Goal: Task Accomplishment & Management: Use online tool/utility

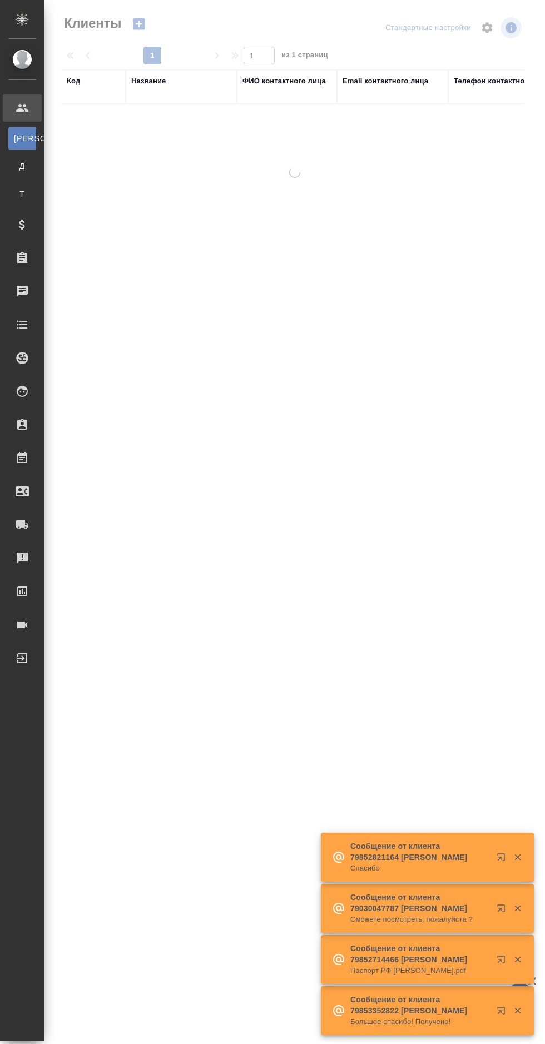
select select "RU"
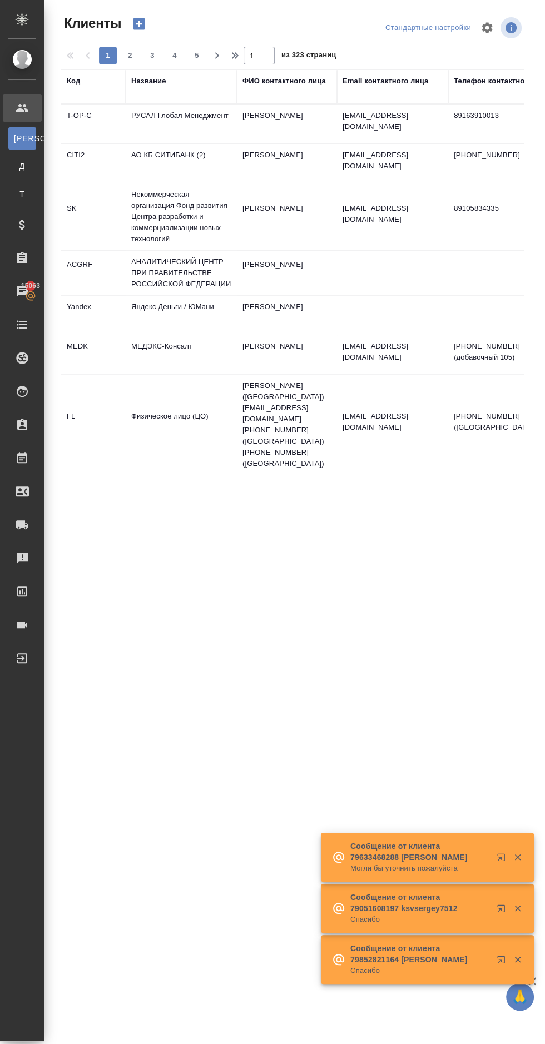
click at [17, 255] on div "Заказы" at bounding box center [8, 258] width 28 height 17
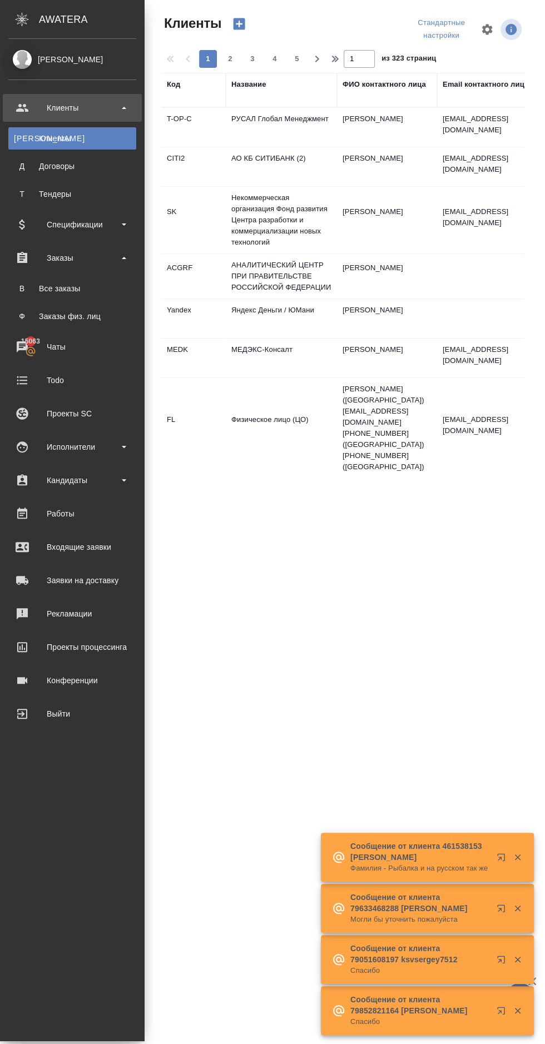
click at [34, 290] on div "Все заказы" at bounding box center [72, 288] width 117 height 11
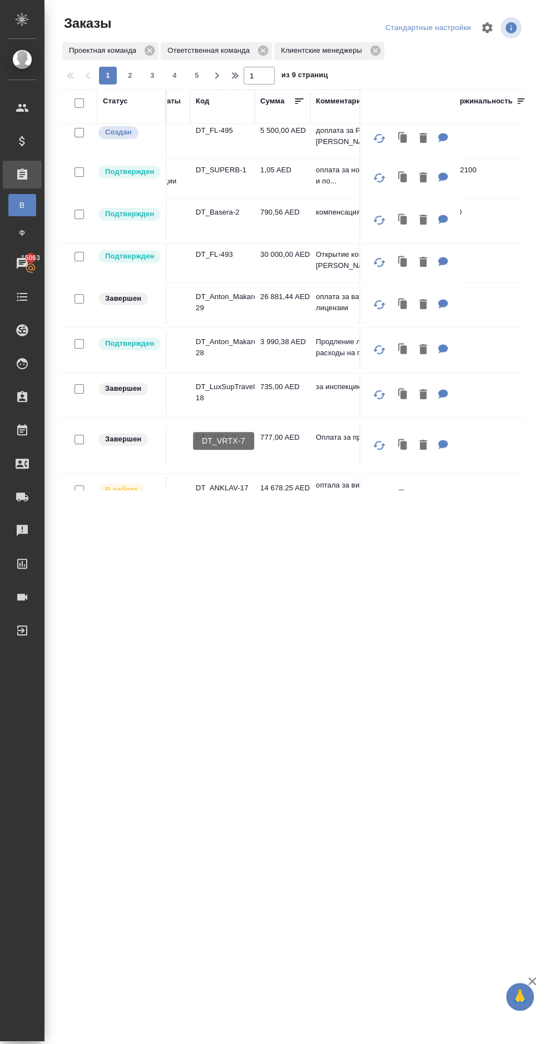
scroll to position [219, 51]
click at [209, 336] on p "DT_Anton_Makarov_DODO-28" at bounding box center [217, 347] width 53 height 22
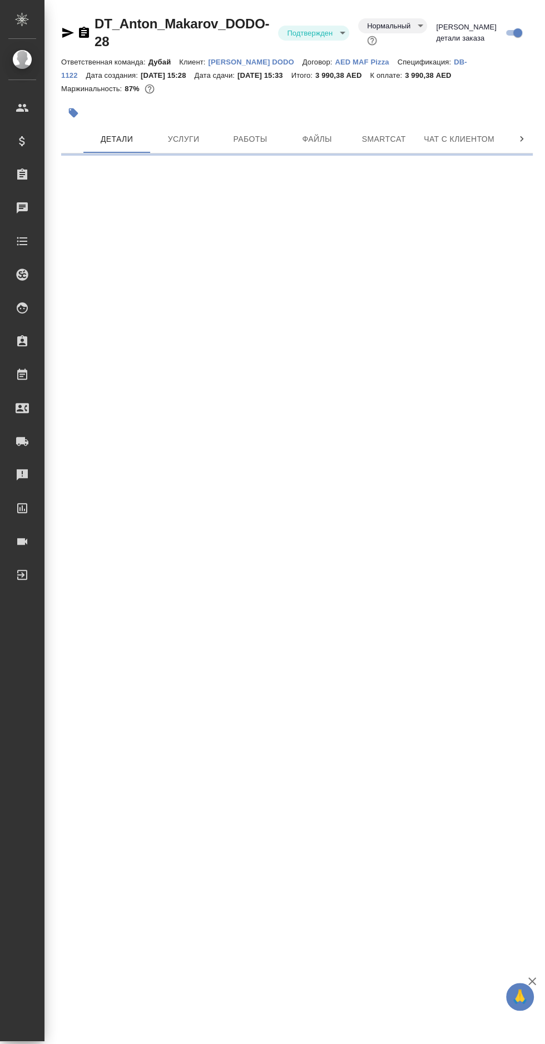
select select "RU"
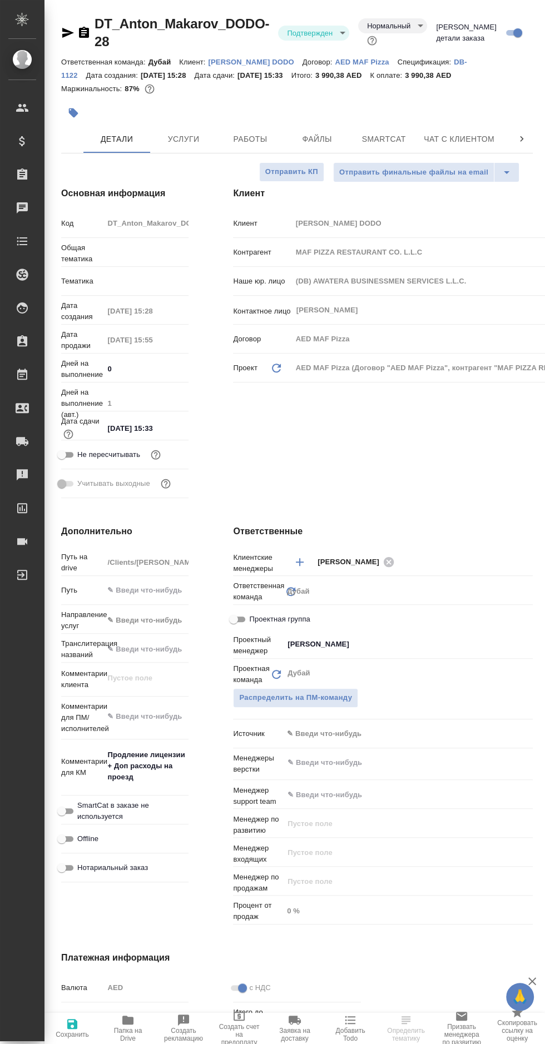
type textarea "x"
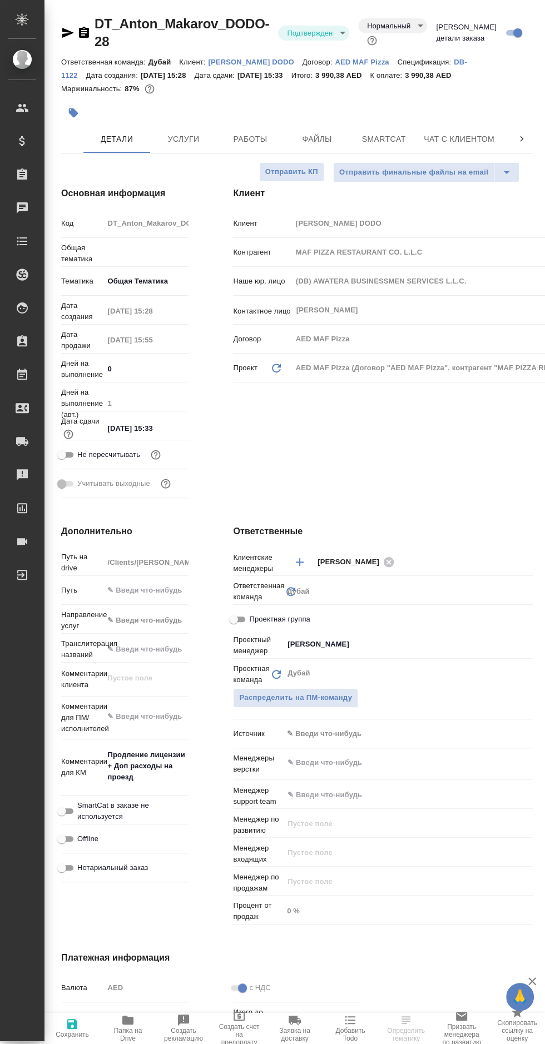
type textarea "x"
click at [246, 133] on span "Работы" at bounding box center [250, 139] width 53 height 14
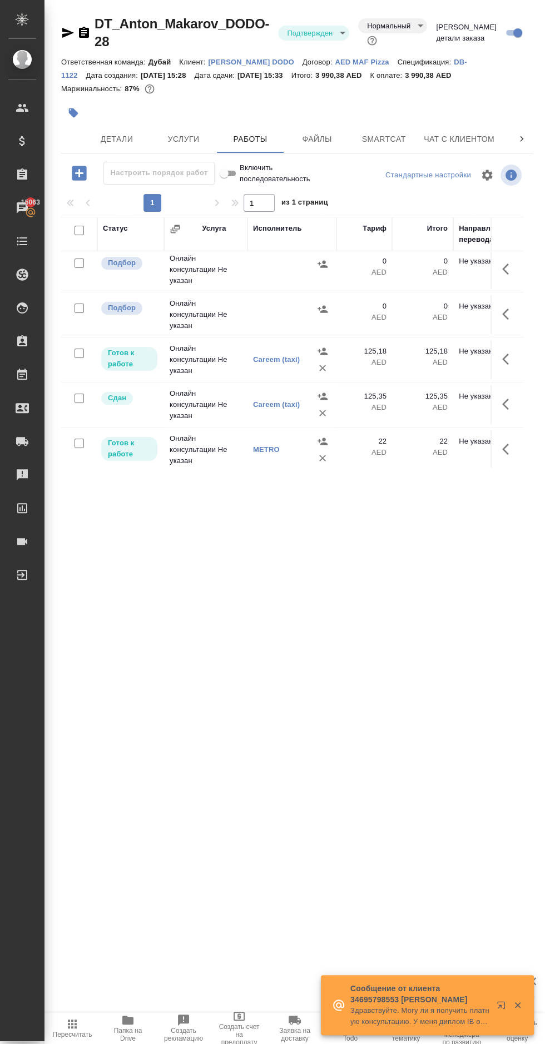
scroll to position [89, 0]
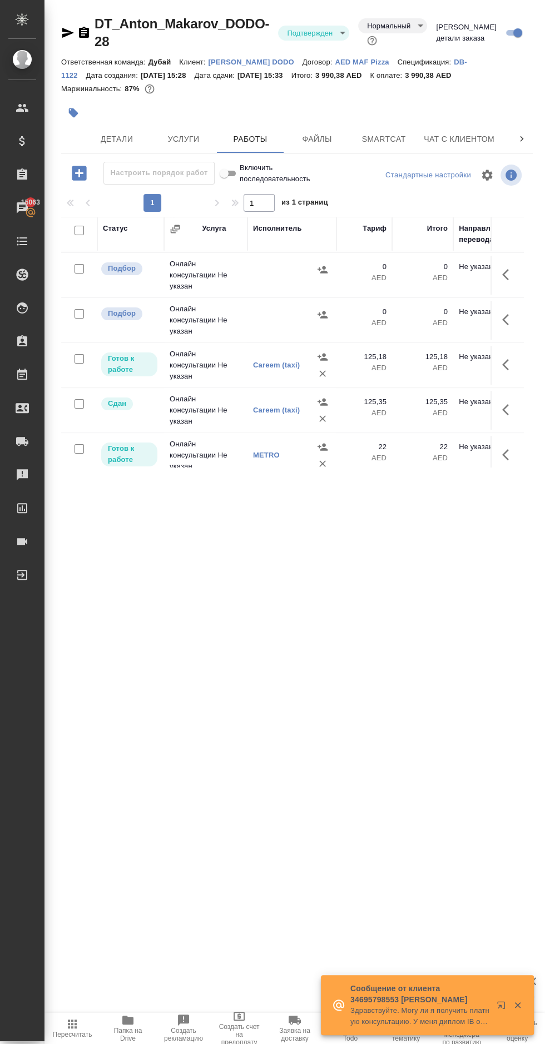
click at [505, 319] on icon "button" at bounding box center [508, 319] width 13 height 13
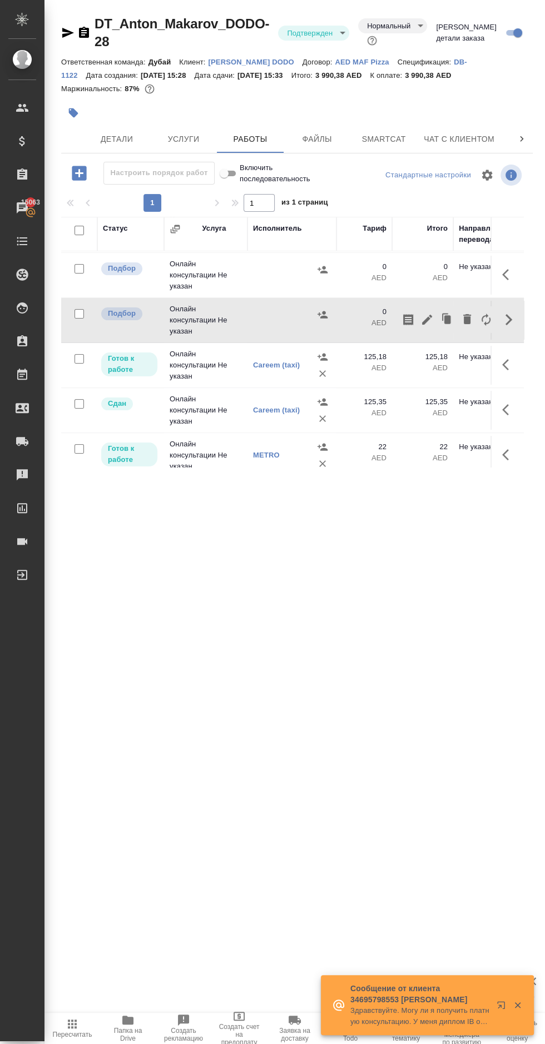
click at [430, 317] on icon "button" at bounding box center [426, 319] width 13 height 13
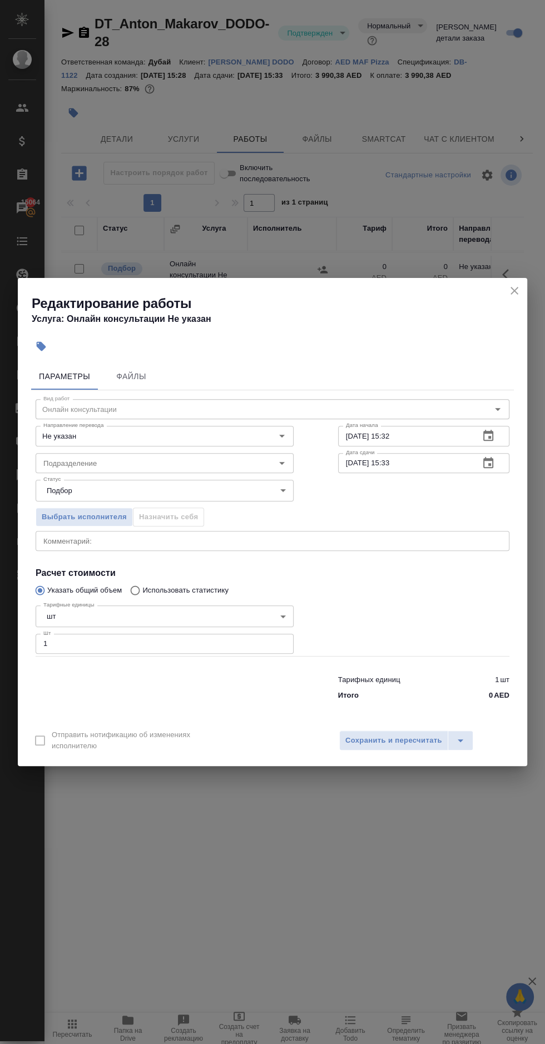
click at [63, 542] on textarea at bounding box center [272, 541] width 458 height 8
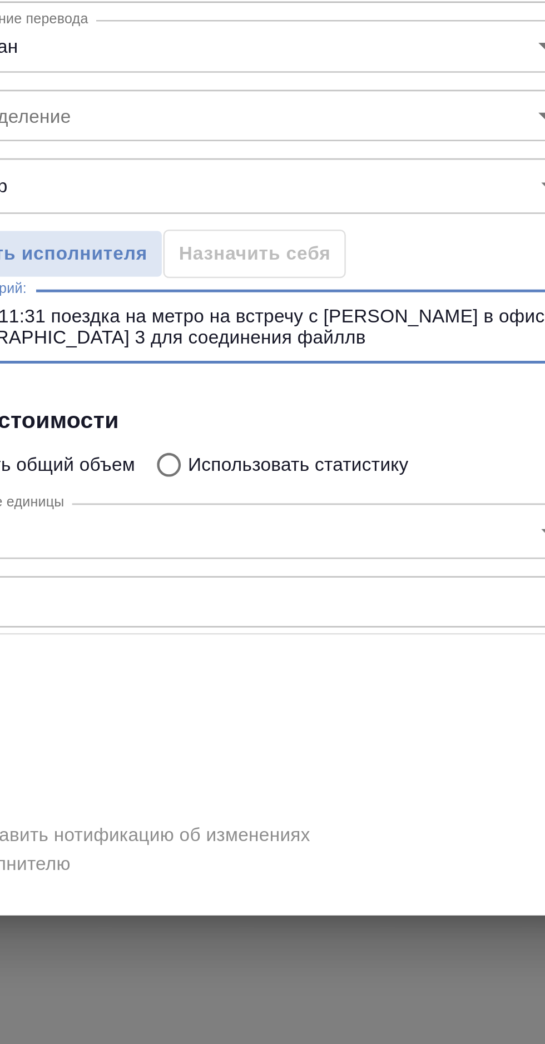
scroll to position [0, 0]
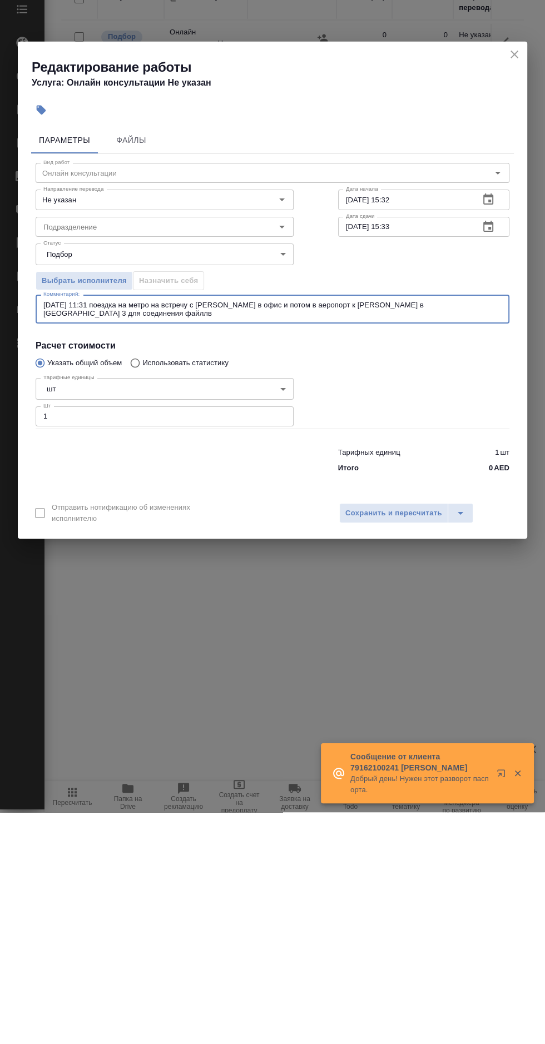
type textarea "[DATE] 11:31 поездка на метро на встречу с [PERSON_NAME] в офис и потом в аероп…"
click at [377, 745] on span "Сохранить и пересчитать" at bounding box center [393, 745] width 97 height 13
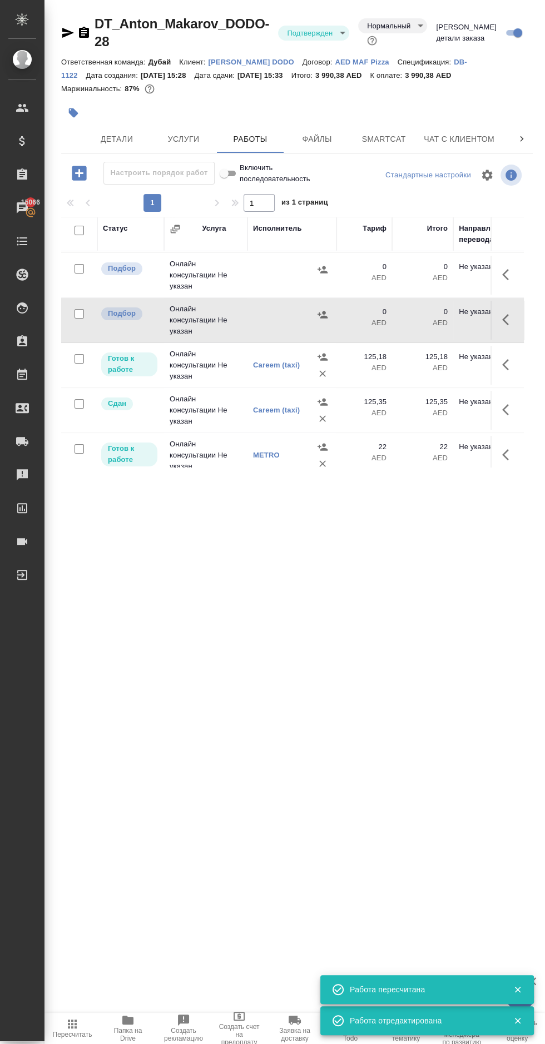
click at [319, 315] on icon "button" at bounding box center [322, 314] width 10 height 7
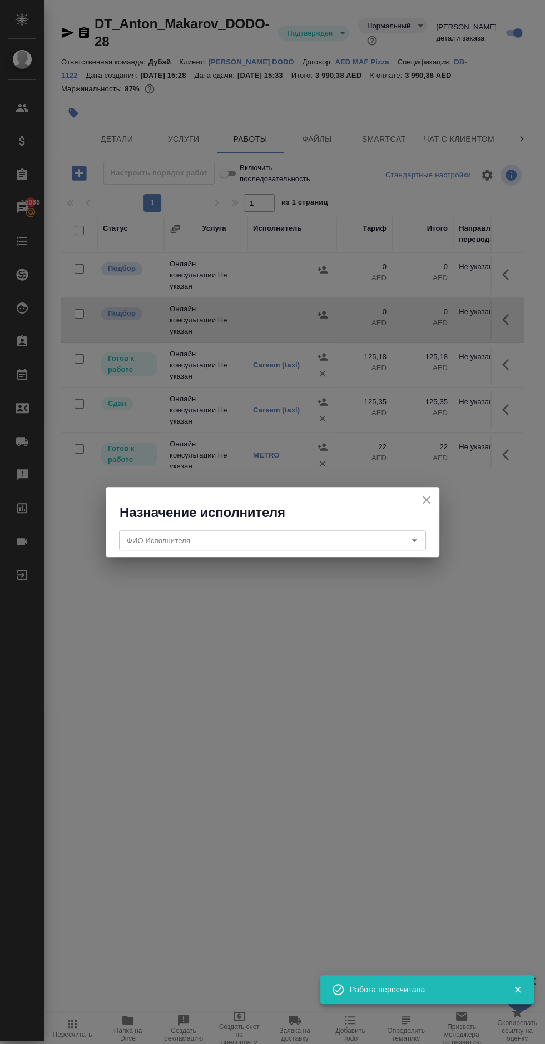
click at [152, 537] on input "ФИО Исполнителя" at bounding box center [253, 540] width 263 height 13
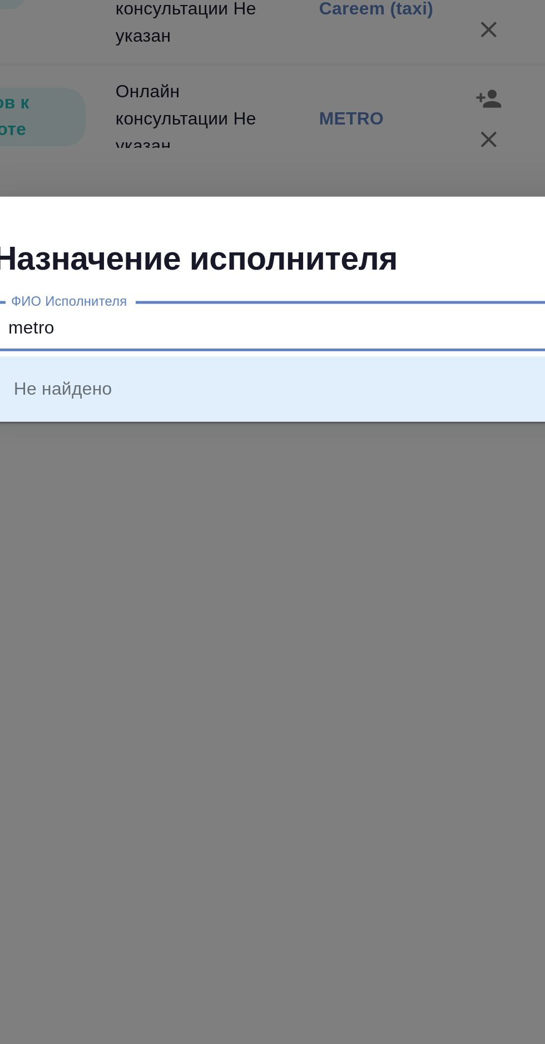
type input "metro"
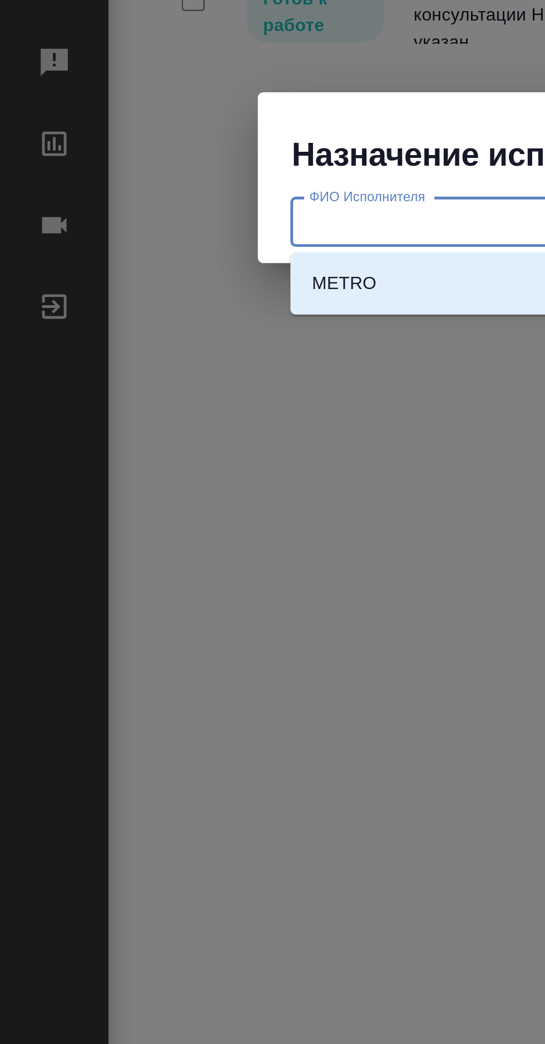
click at [143, 563] on p "METRO" at bounding box center [141, 565] width 27 height 11
type input "METRO"
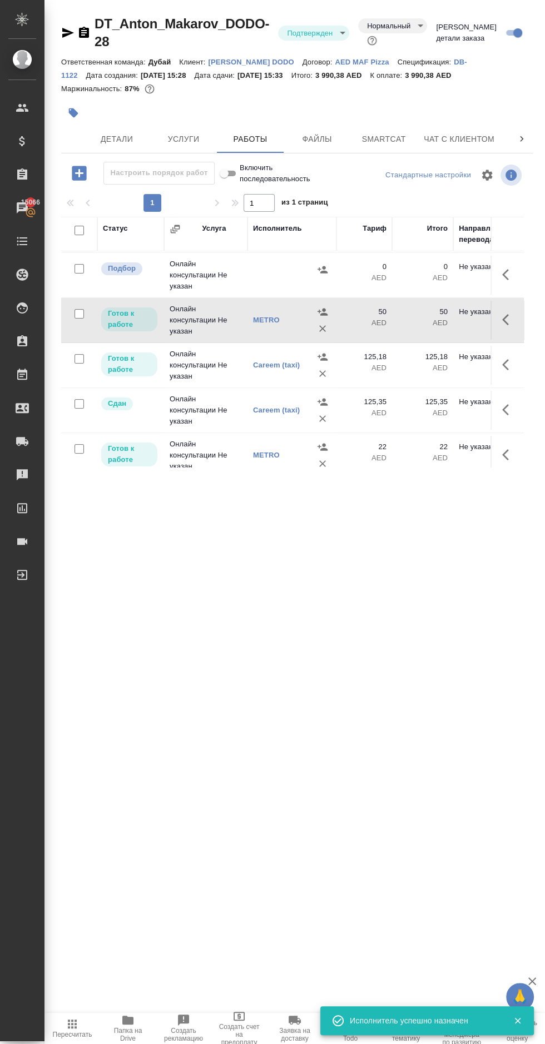
click at [72, 1024] on icon "button" at bounding box center [72, 1024] width 9 height 9
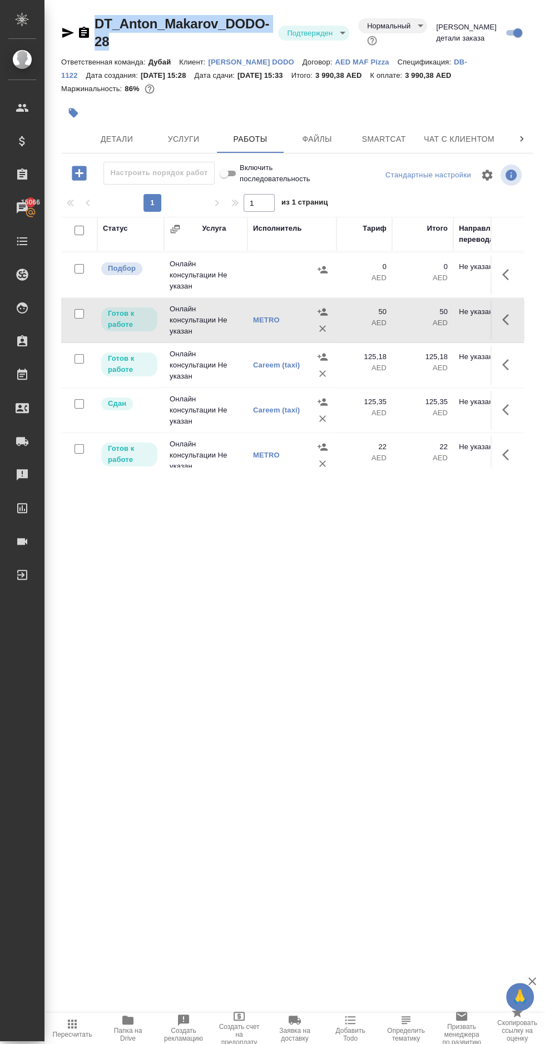
copy link "DT_Anton_Makarov_DODO-28"
